Goal: Navigation & Orientation: Find specific page/section

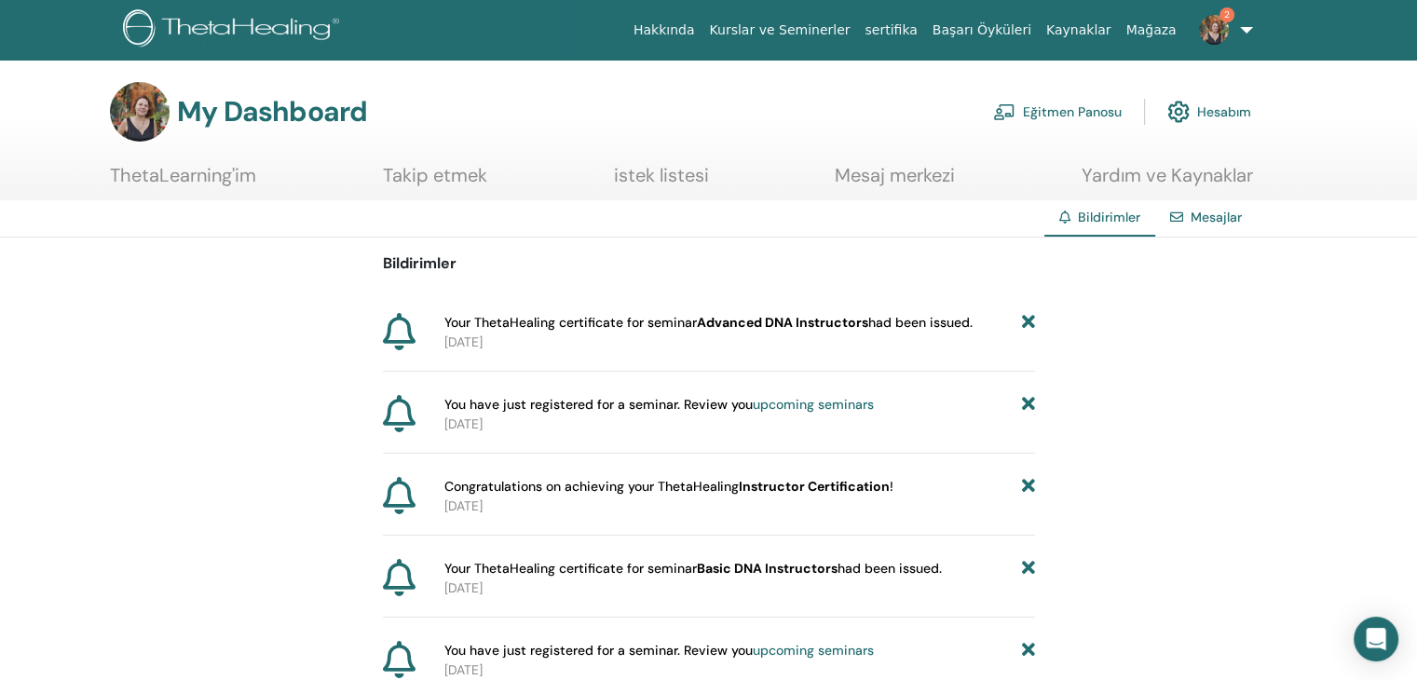
click at [1065, 109] on link "Eğitmen Panosu" at bounding box center [1057, 111] width 129 height 41
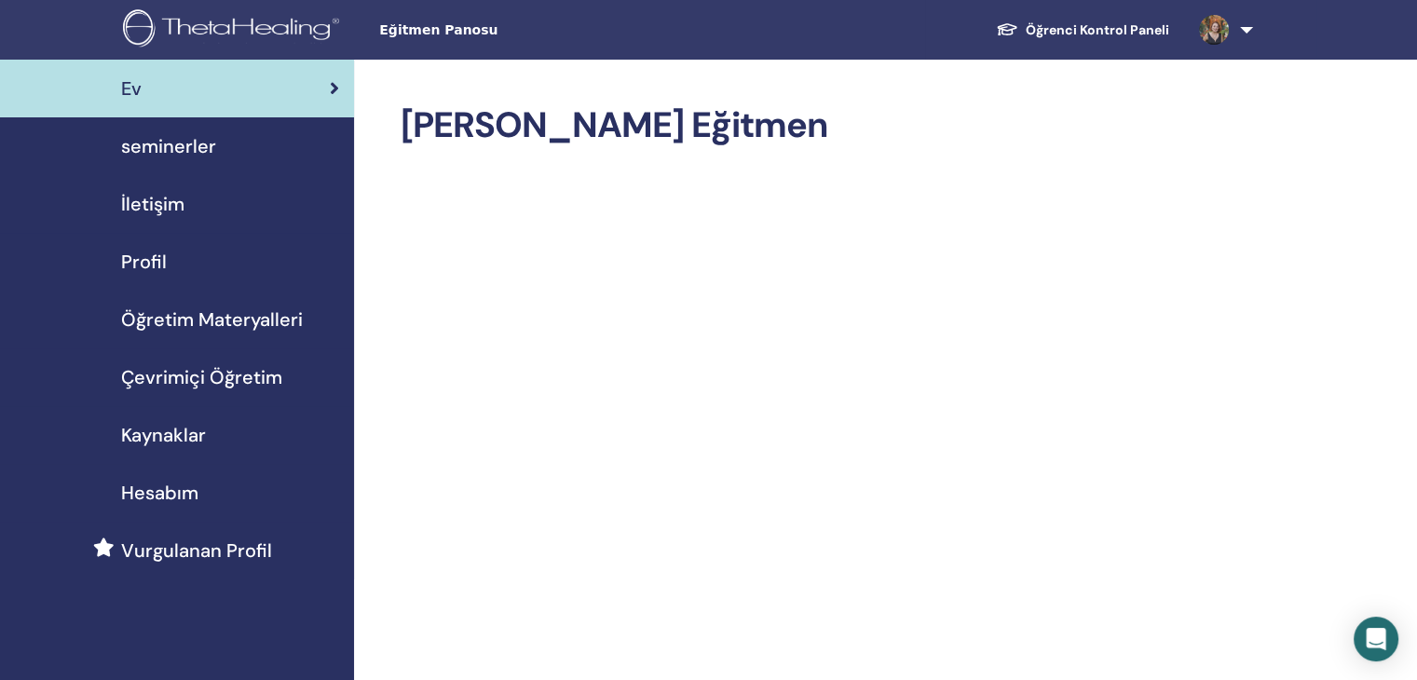
click at [200, 146] on span "seminerler" at bounding box center [168, 146] width 95 height 28
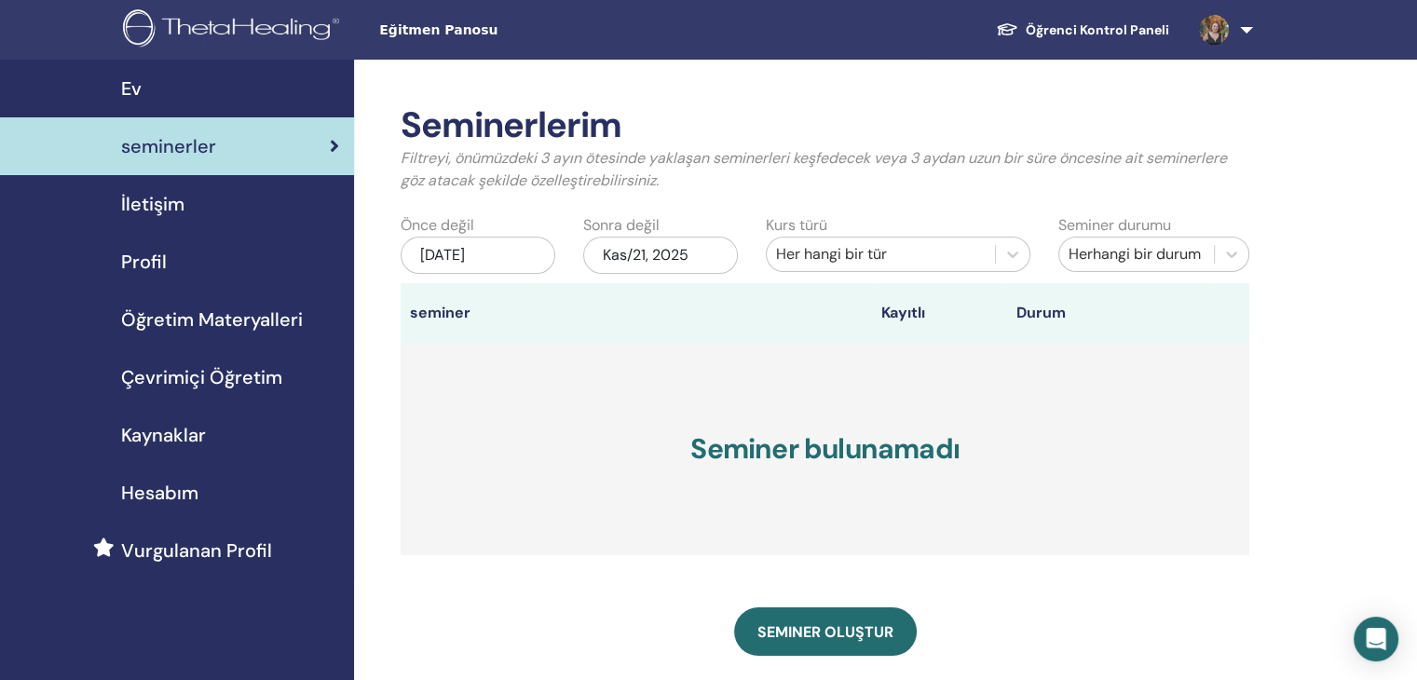
click at [183, 494] on span "Hesabım" at bounding box center [159, 493] width 77 height 28
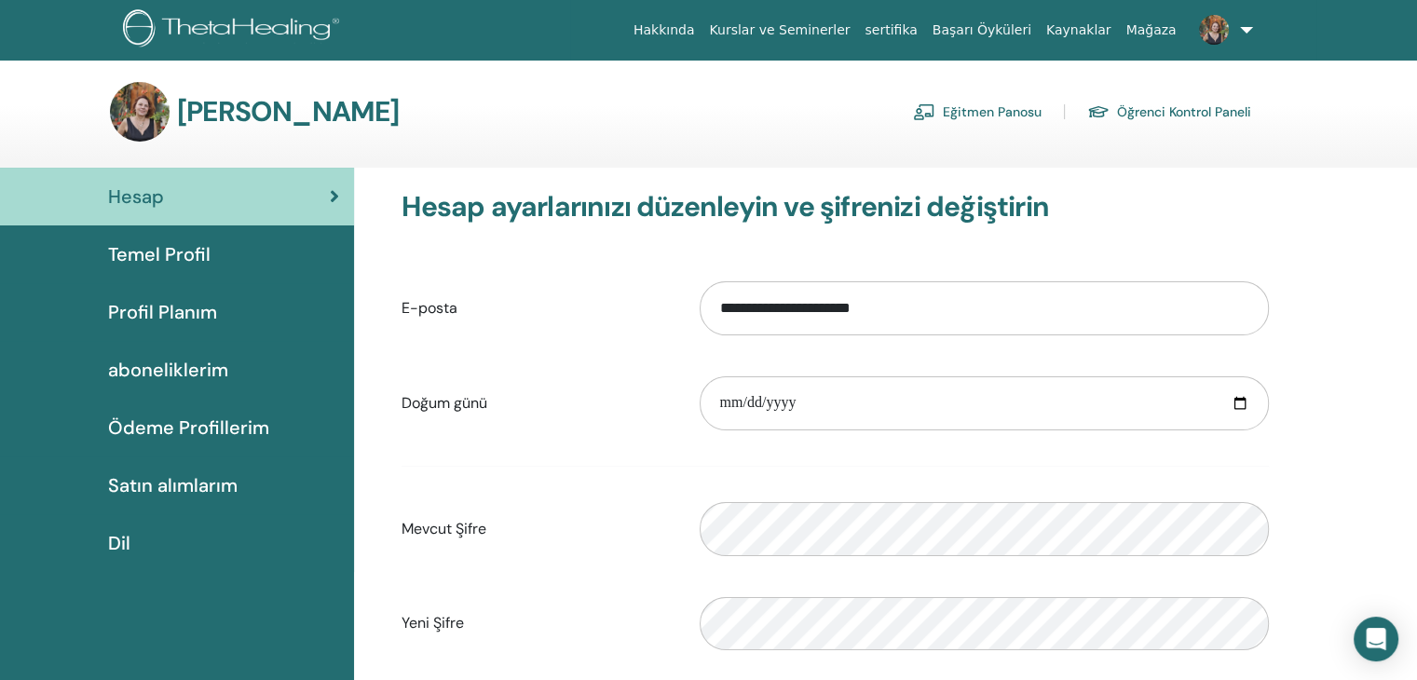
click at [841, 24] on link "Kurslar ve Seminerler" at bounding box center [779, 30] width 156 height 34
click at [702, 30] on link "Hakkında" at bounding box center [664, 30] width 76 height 34
